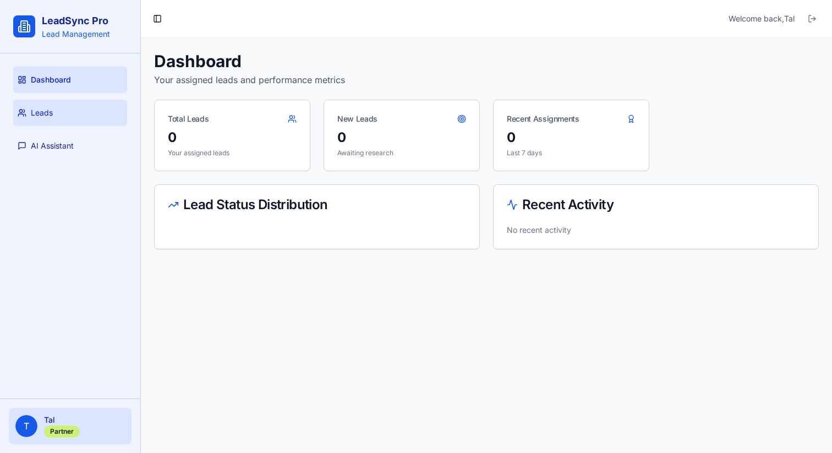
click at [74, 120] on link "Leads" at bounding box center [70, 113] width 114 height 26
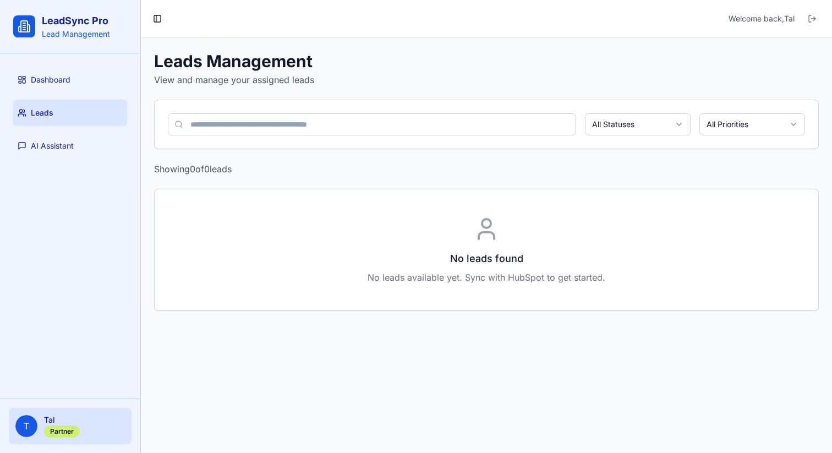
click at [38, 425] on div "T Tal Partner" at bounding box center [70, 426] width 123 height 36
click at [67, 149] on span "AI Assistant" at bounding box center [52, 145] width 43 height 11
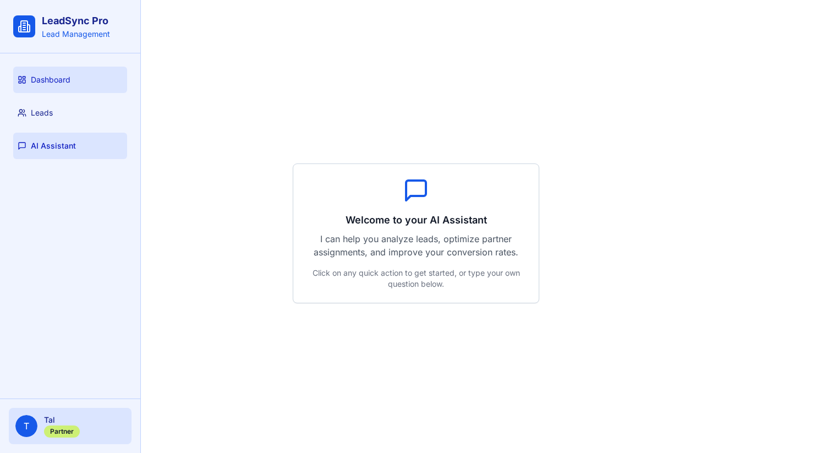
click at [71, 91] on link "Dashboard" at bounding box center [70, 80] width 114 height 26
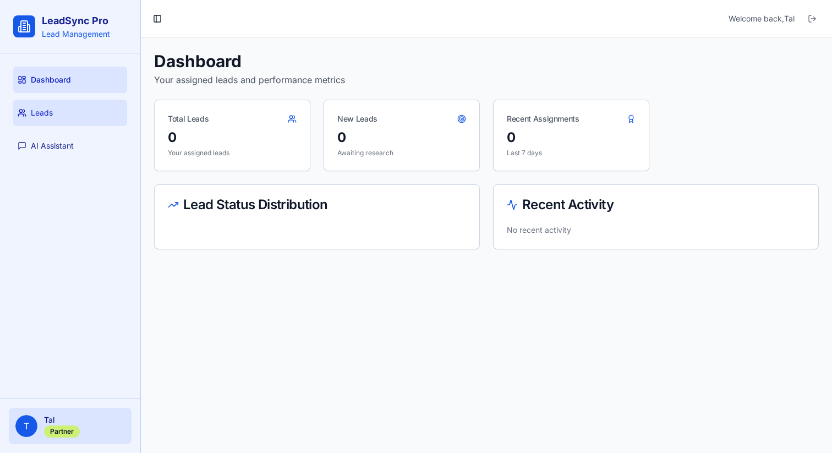
click at [71, 101] on link "Leads" at bounding box center [70, 113] width 114 height 26
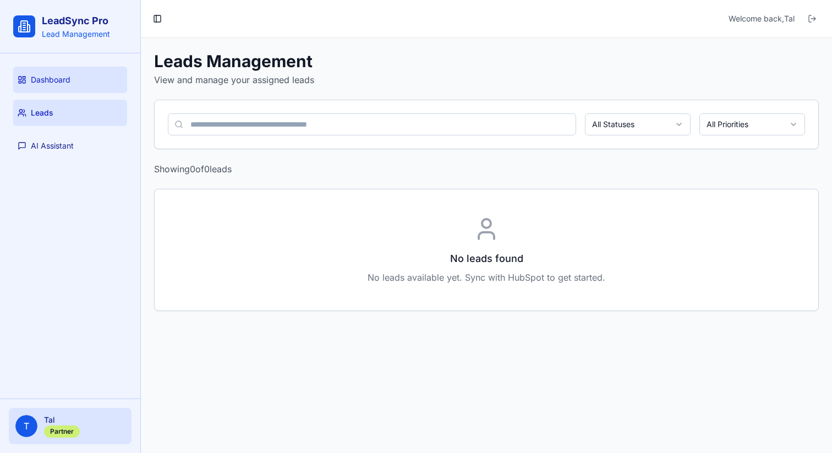
click at [63, 75] on span "Dashboard" at bounding box center [51, 79] width 40 height 11
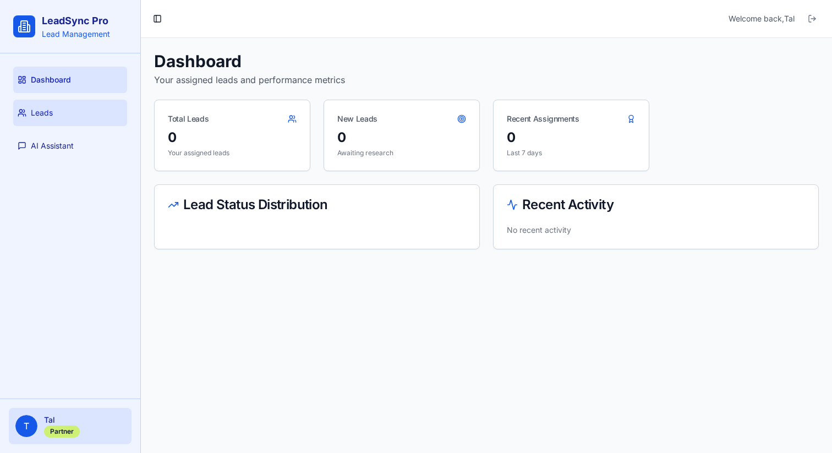
click at [67, 104] on link "Leads" at bounding box center [70, 113] width 114 height 26
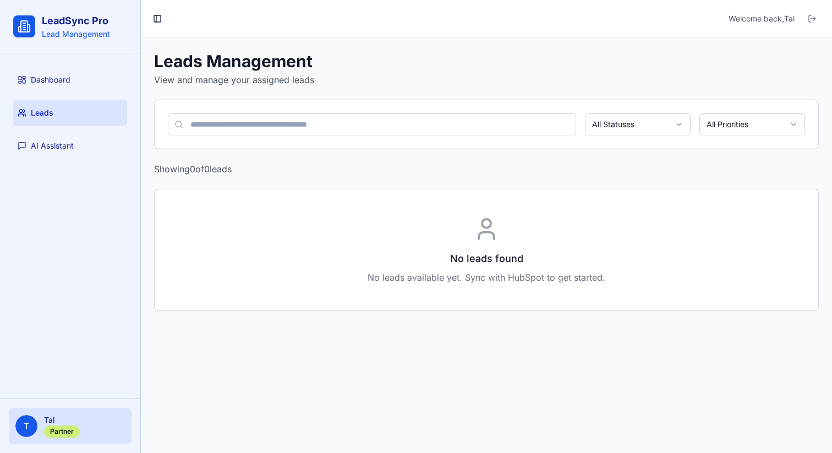
click at [101, 114] on link "Leads" at bounding box center [70, 113] width 114 height 26
click at [596, 123] on html "LeadSync Pro Lead Management Dashboard Leads AI Assistant T Tal Partner Toggle …" at bounding box center [416, 226] width 832 height 453
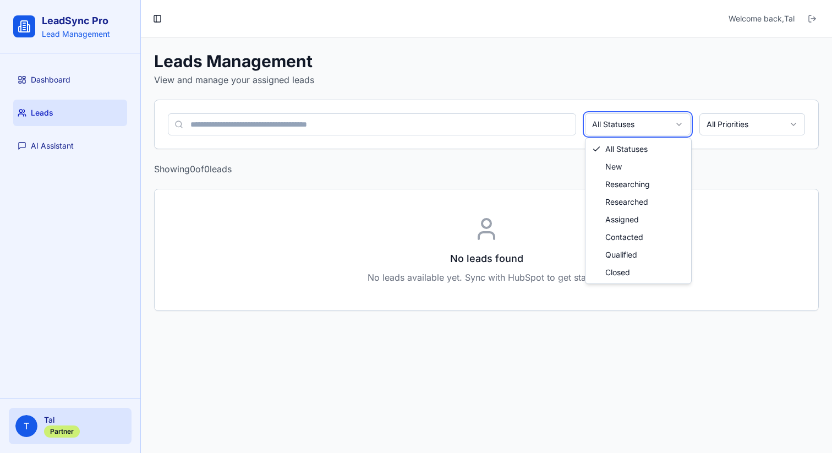
click at [596, 123] on html "LeadSync Pro Lead Management Dashboard Leads AI Assistant T Tal Partner Toggle …" at bounding box center [416, 226] width 832 height 453
